Goal: Information Seeking & Learning: Learn about a topic

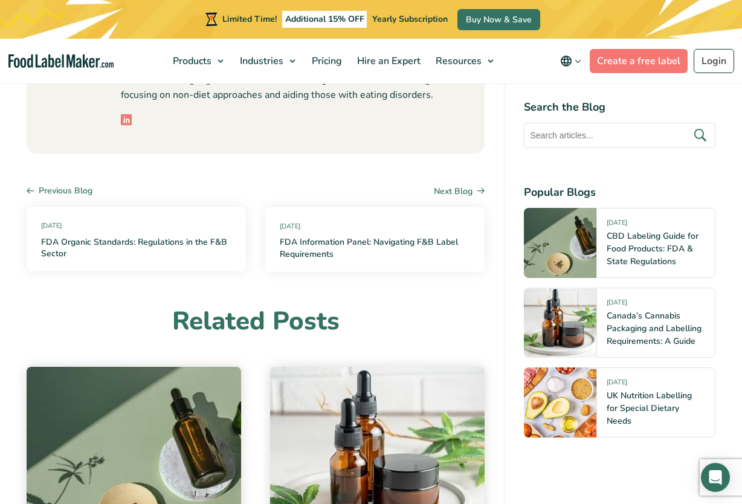
scroll to position [4751, 0]
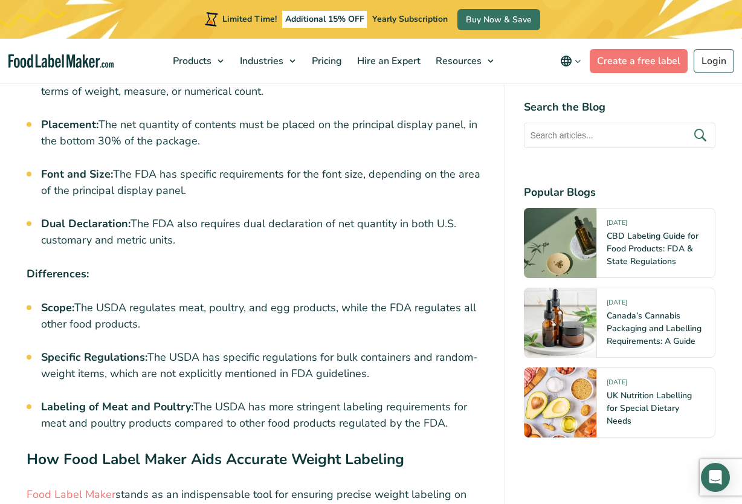
scroll to position [3782, 0]
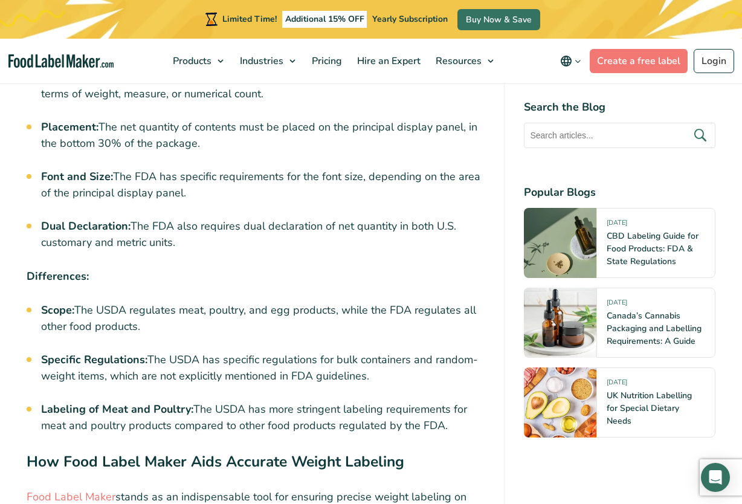
drag, startPoint x: 193, startPoint y: 173, endPoint x: 32, endPoint y: 160, distance: 161.4
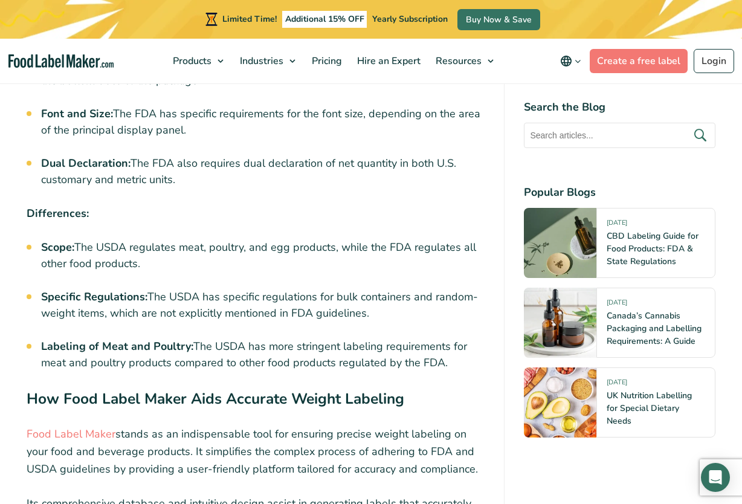
scroll to position [3848, 0]
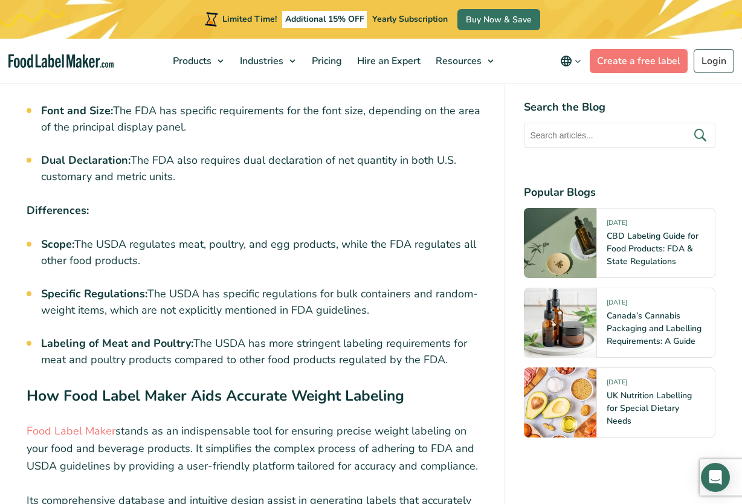
copy li "Font and Size: The FDA has specific requirements for the font size, depending o…"
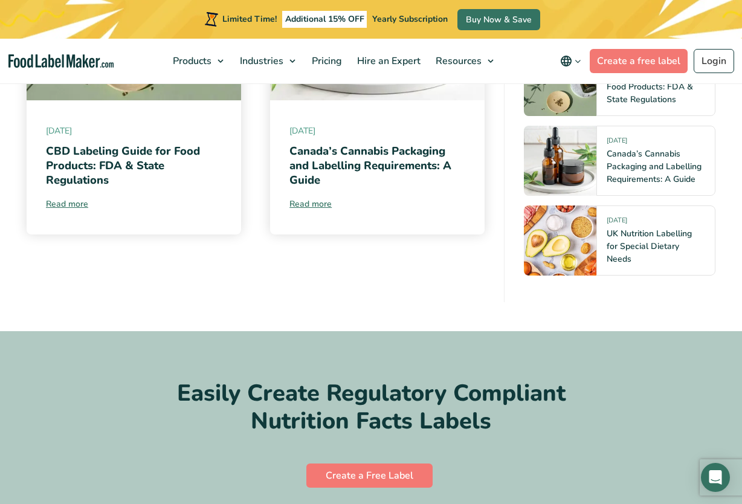
scroll to position [5235, 0]
